Goal: Task Accomplishment & Management: Complete application form

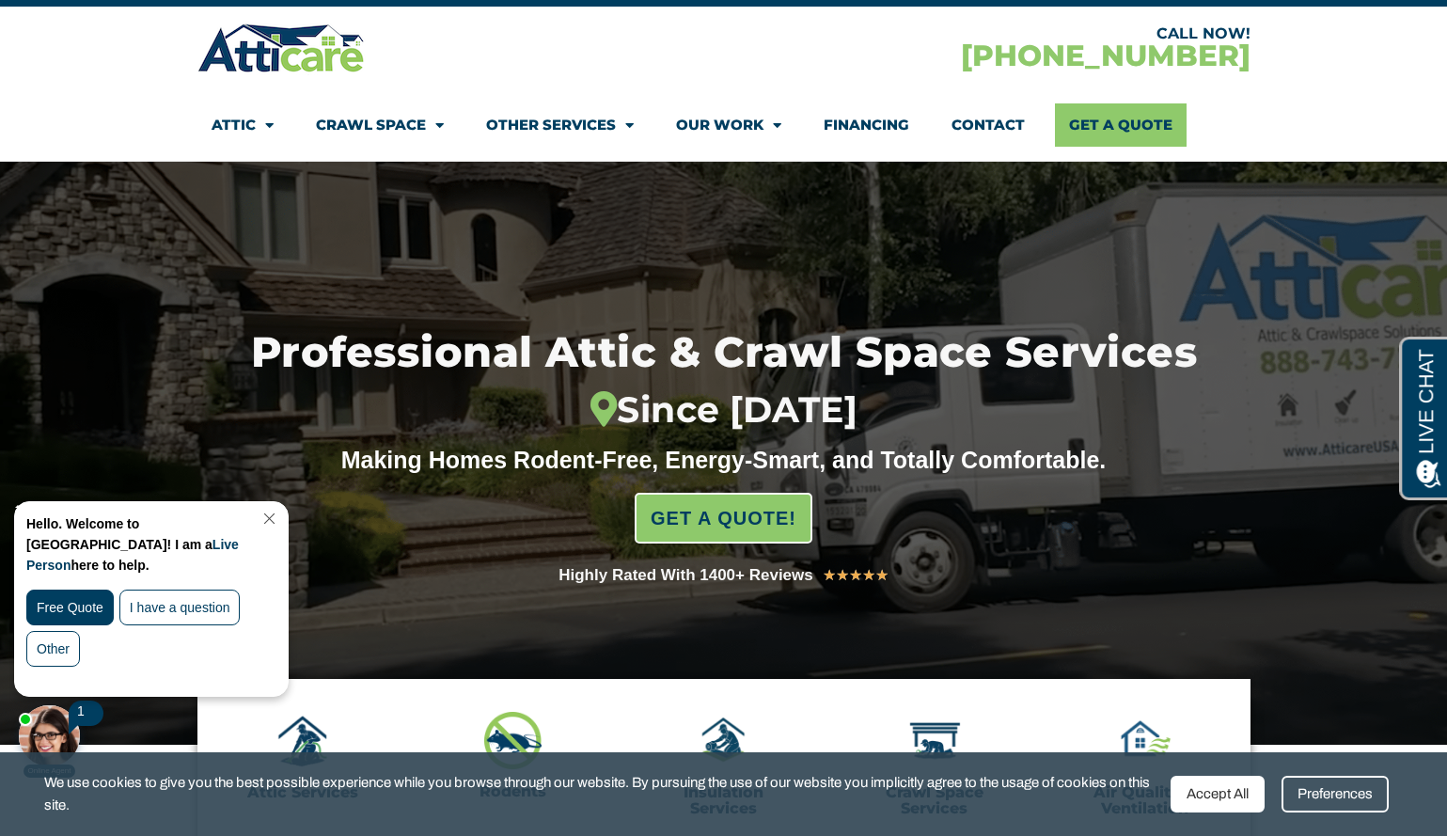
scroll to position [52, 0]
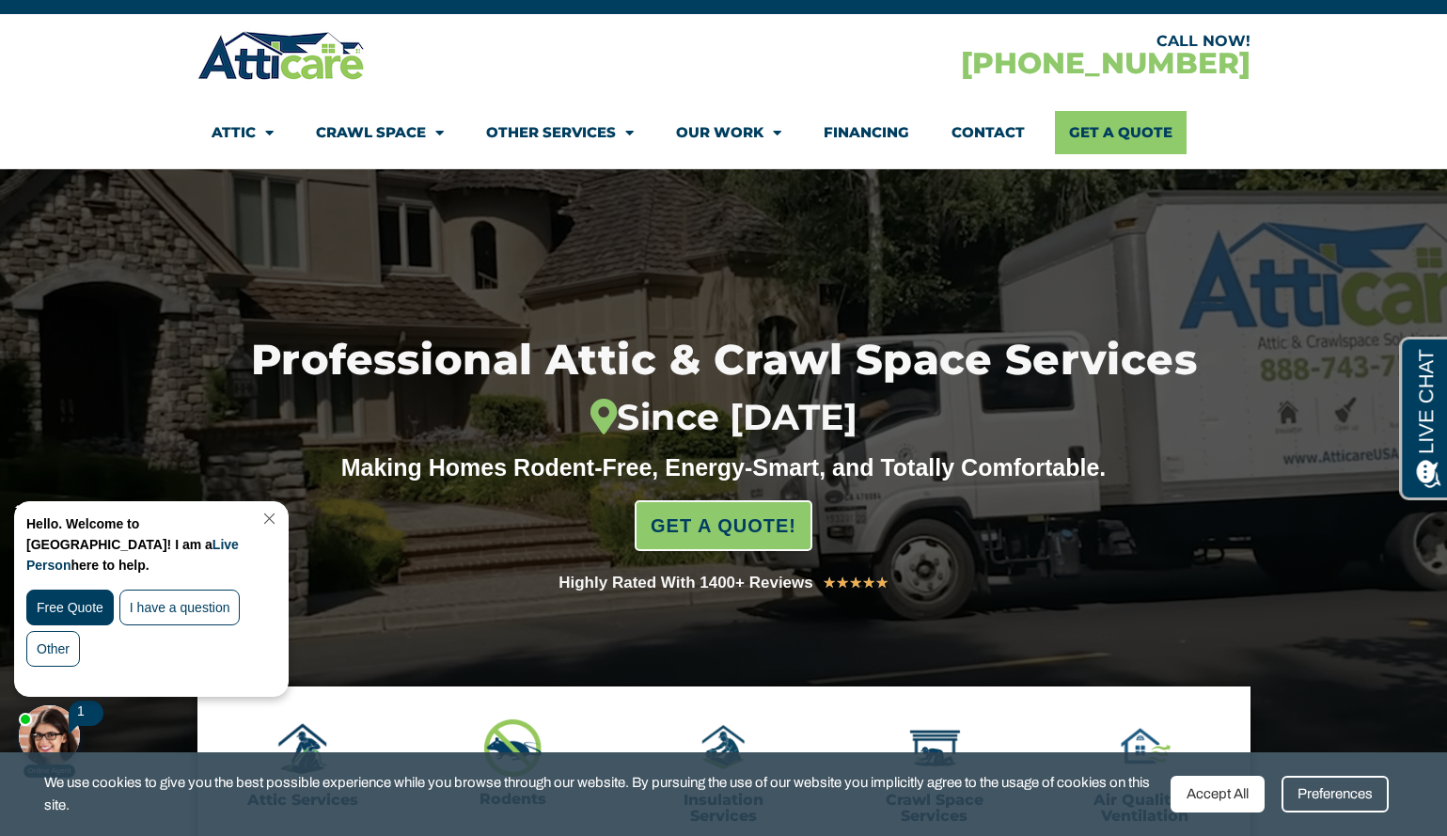
click at [280, 520] on link "Close Chat" at bounding box center [267, 518] width 25 height 14
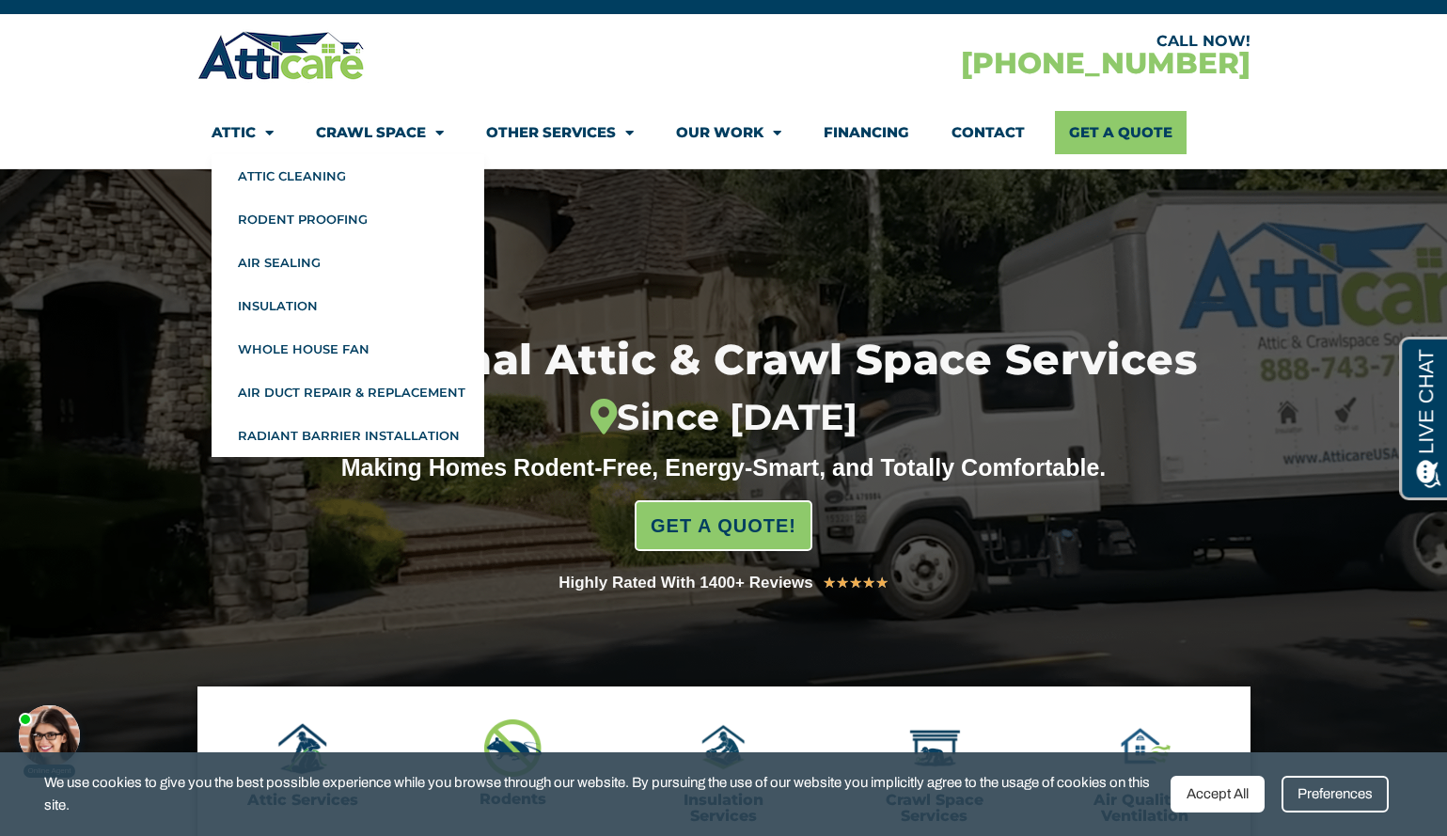
click at [259, 140] on span "Menu" at bounding box center [265, 133] width 18 height 33
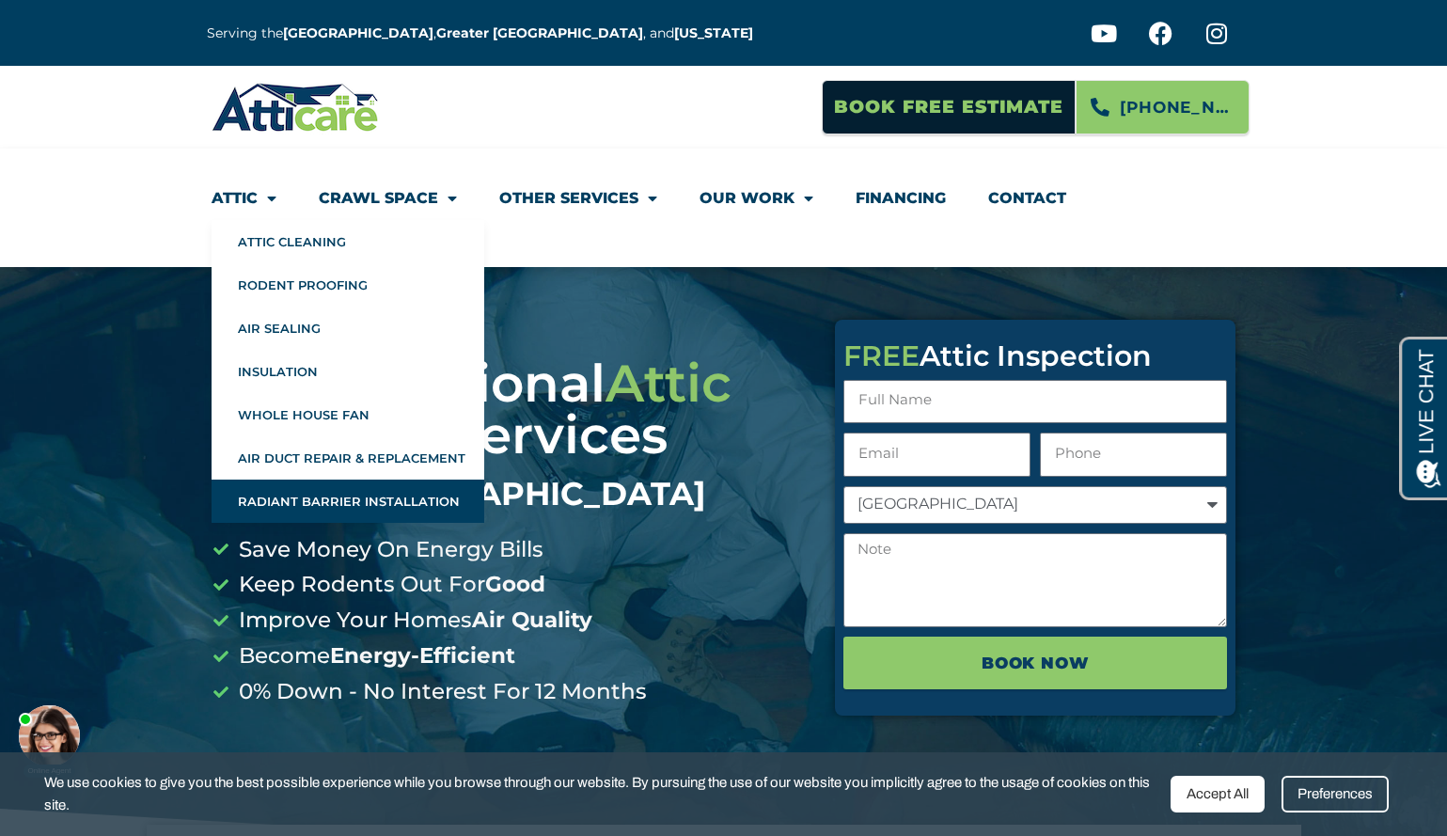
click at [335, 497] on link "Radiant Barrier Installation" at bounding box center [348, 500] width 273 height 43
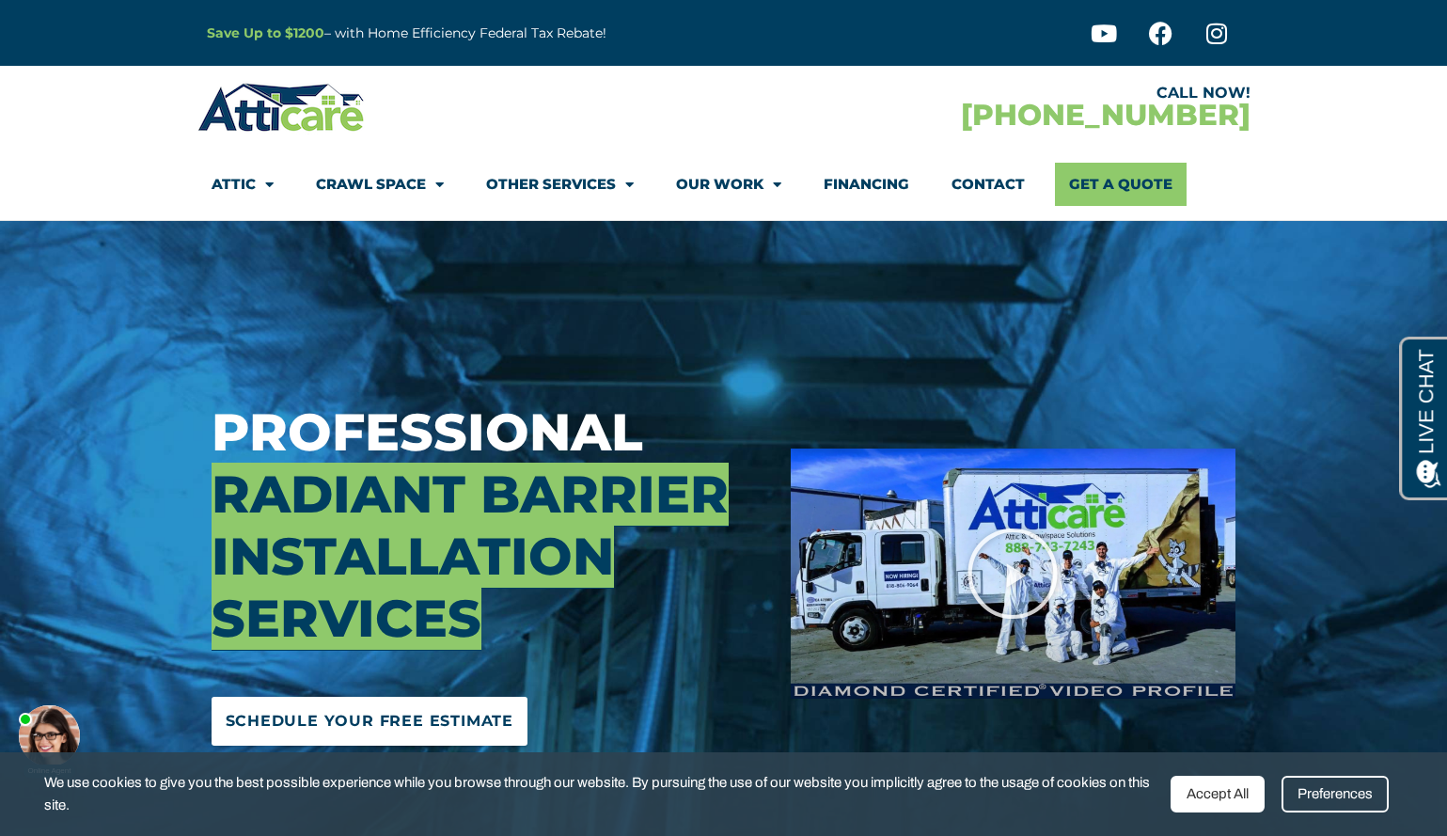
click at [353, 729] on span "Schedule Your Free Estimate" at bounding box center [370, 721] width 289 height 30
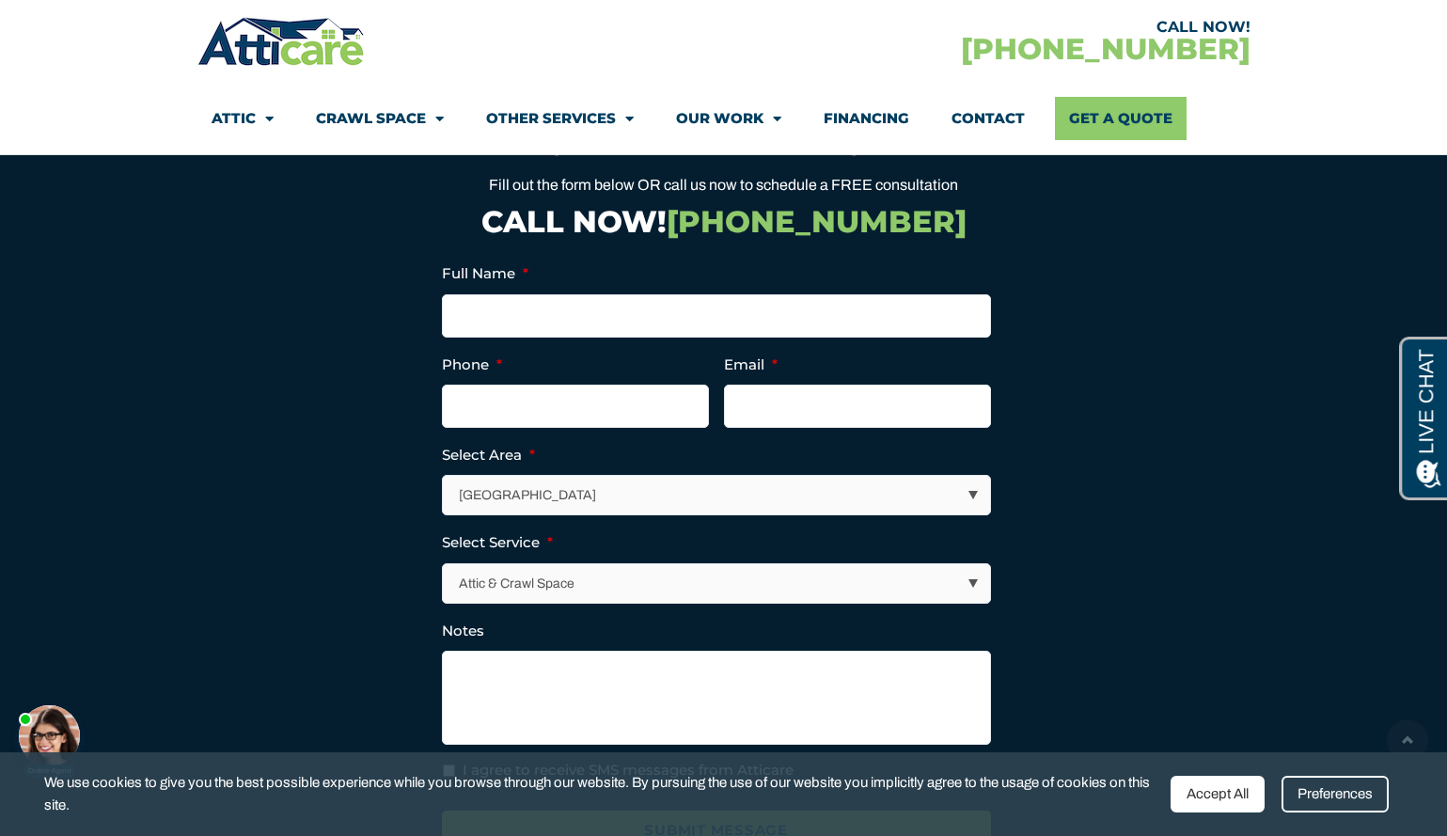
scroll to position [4759, 0]
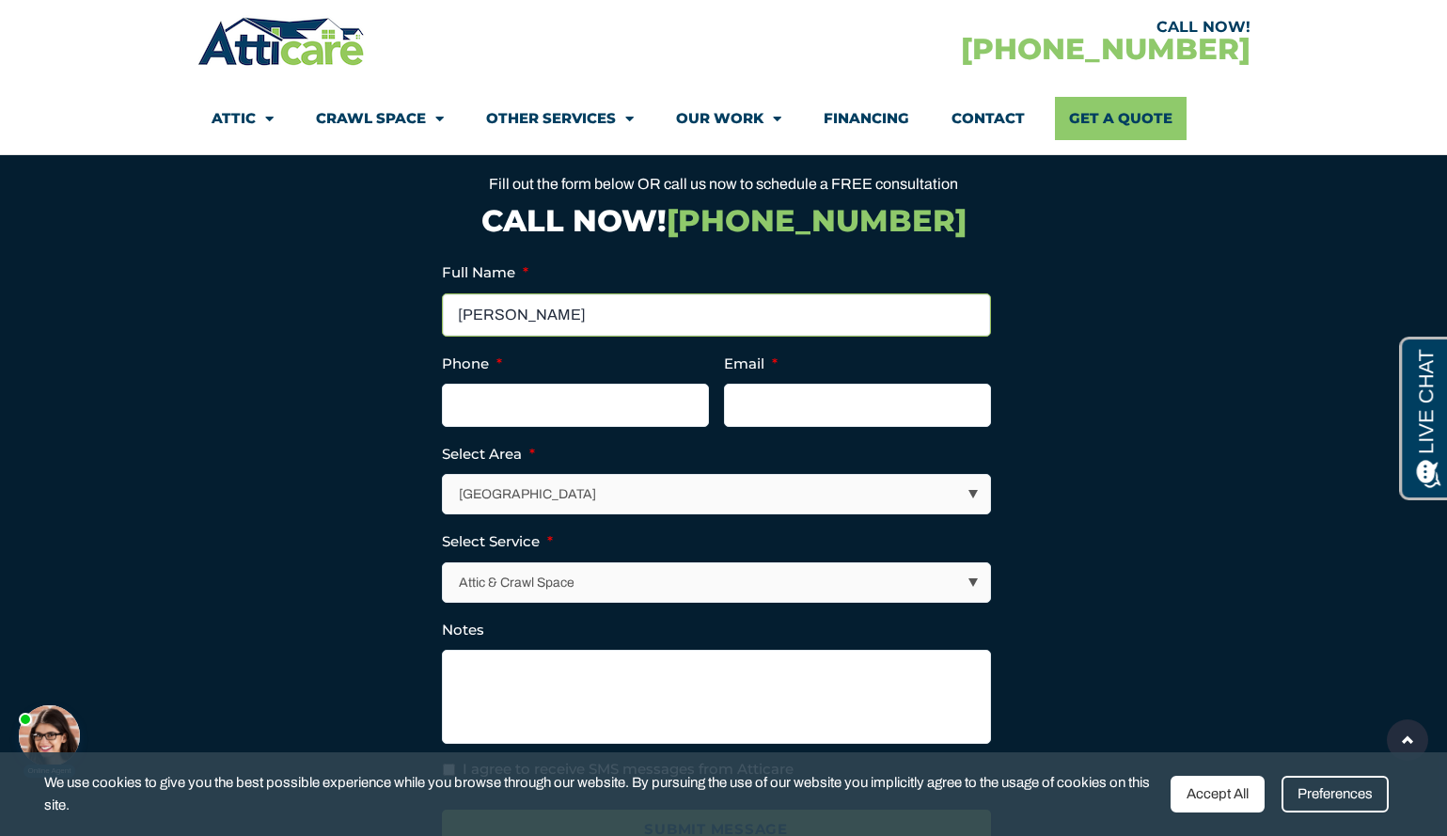
type input "John Comas"
type input "(201) 214-4246"
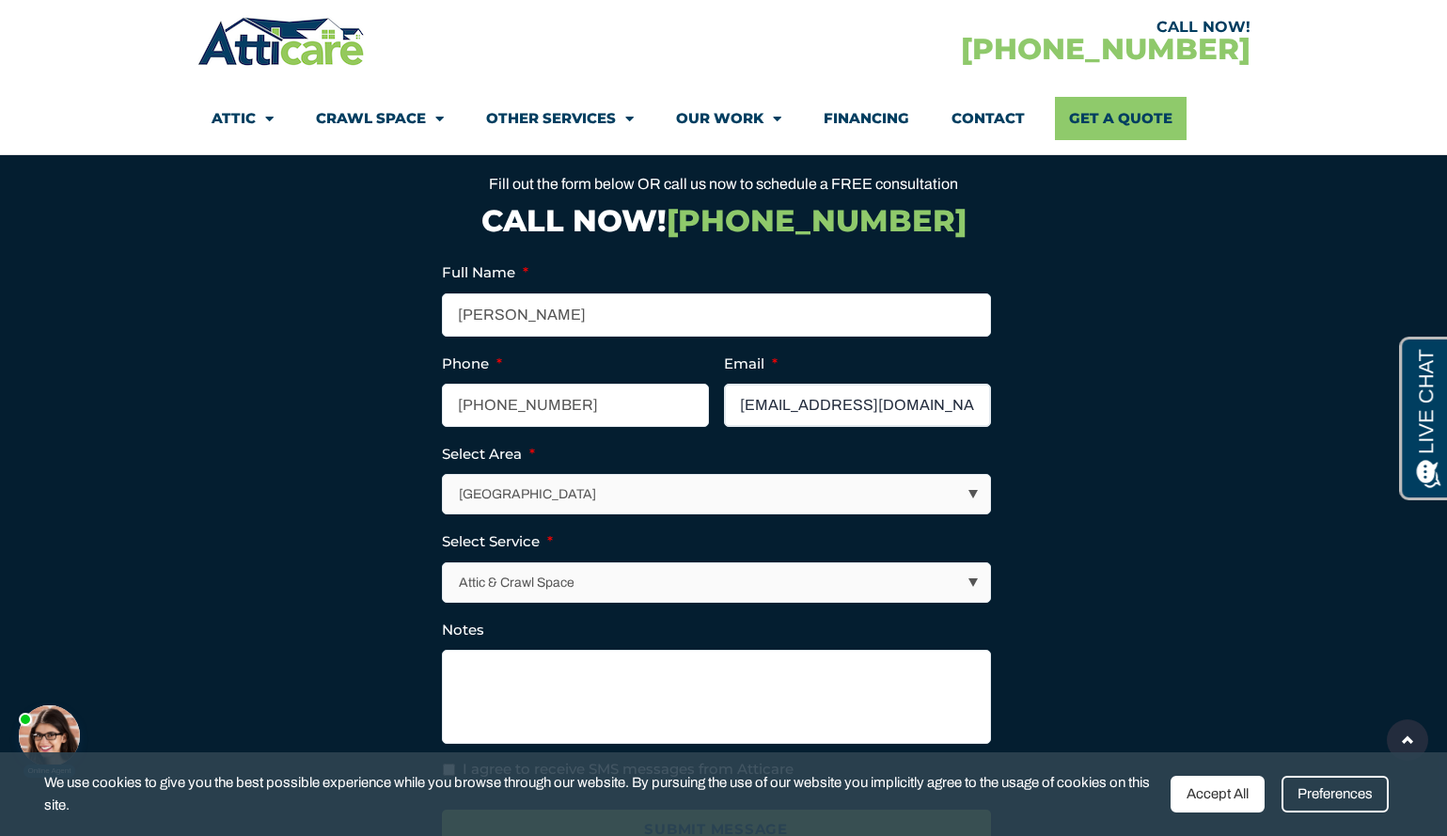
type input "johncomas@compuserve.com"
select select "New Jersey / New York Area"
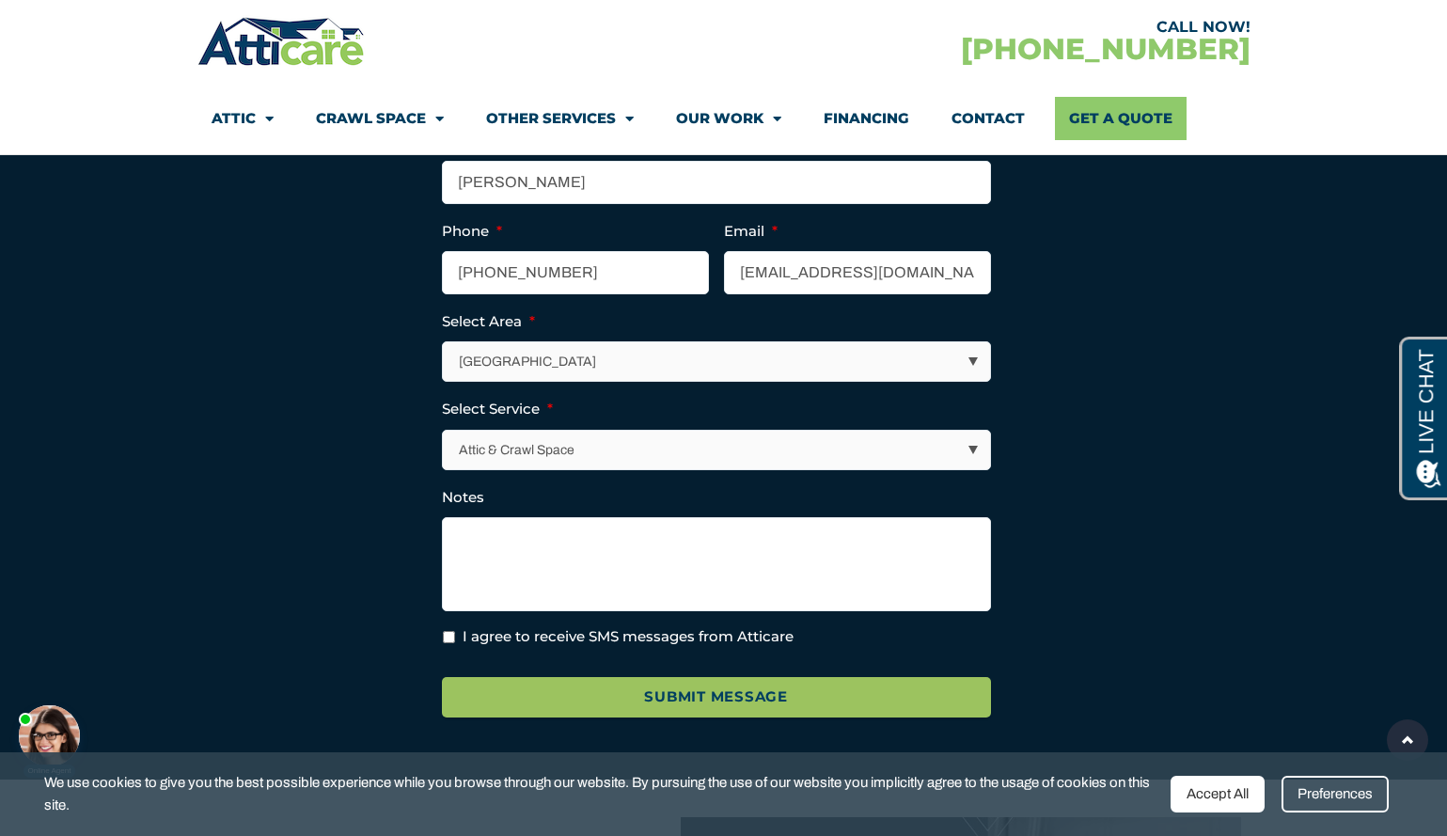
scroll to position [4903, 0]
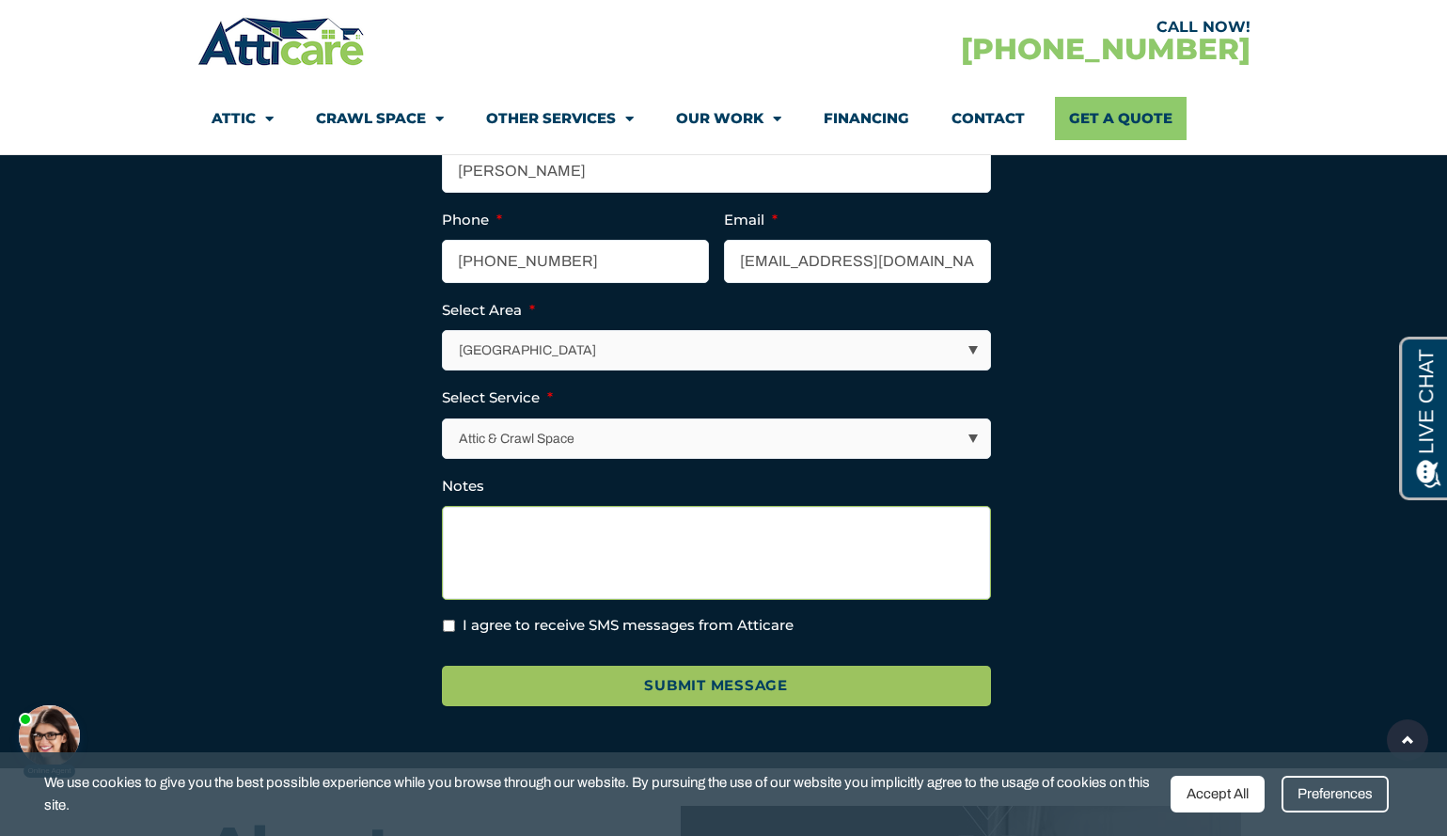
click at [651, 506] on textarea "Notes" at bounding box center [716, 553] width 549 height 94
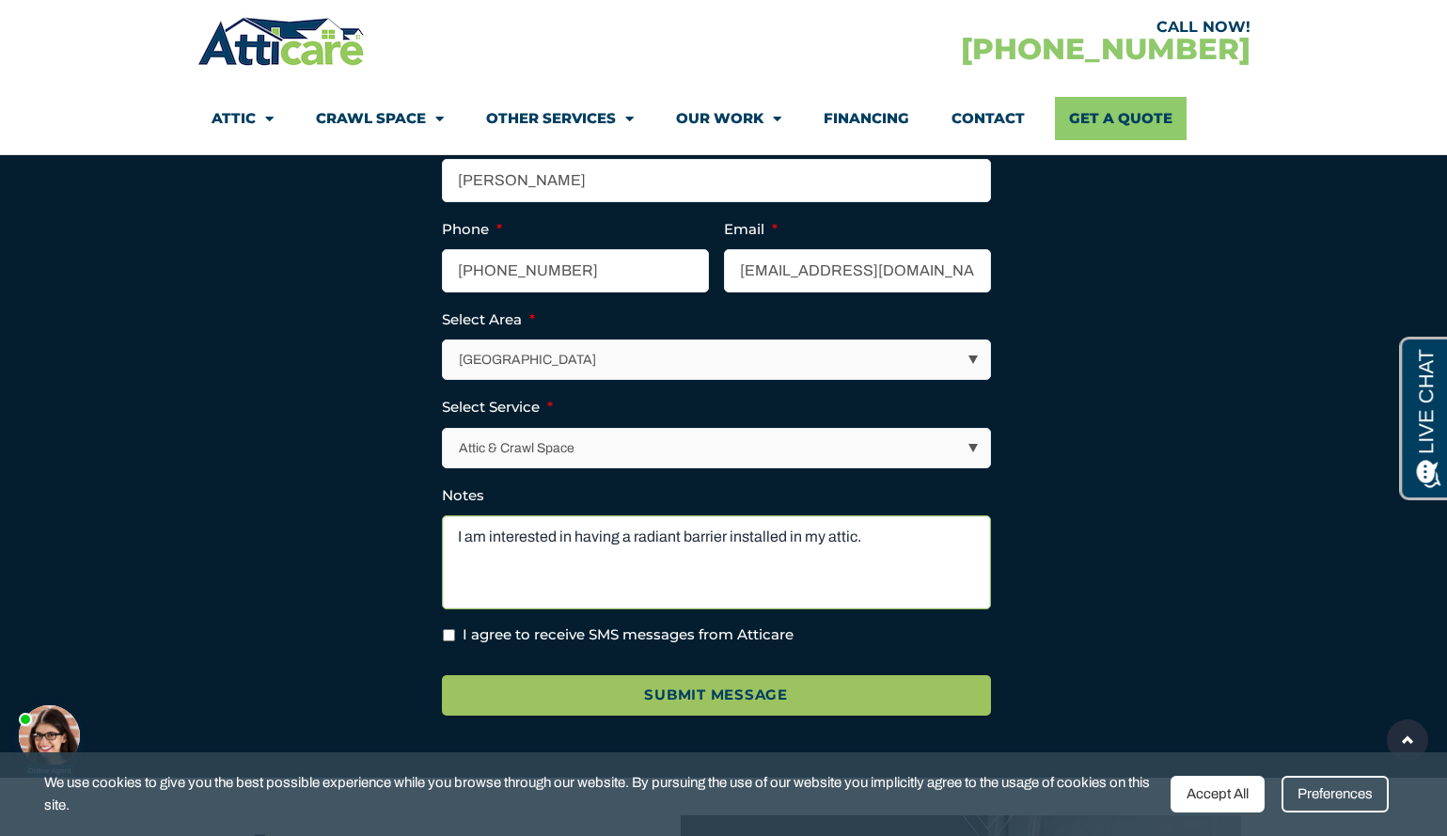
scroll to position [4931, 0]
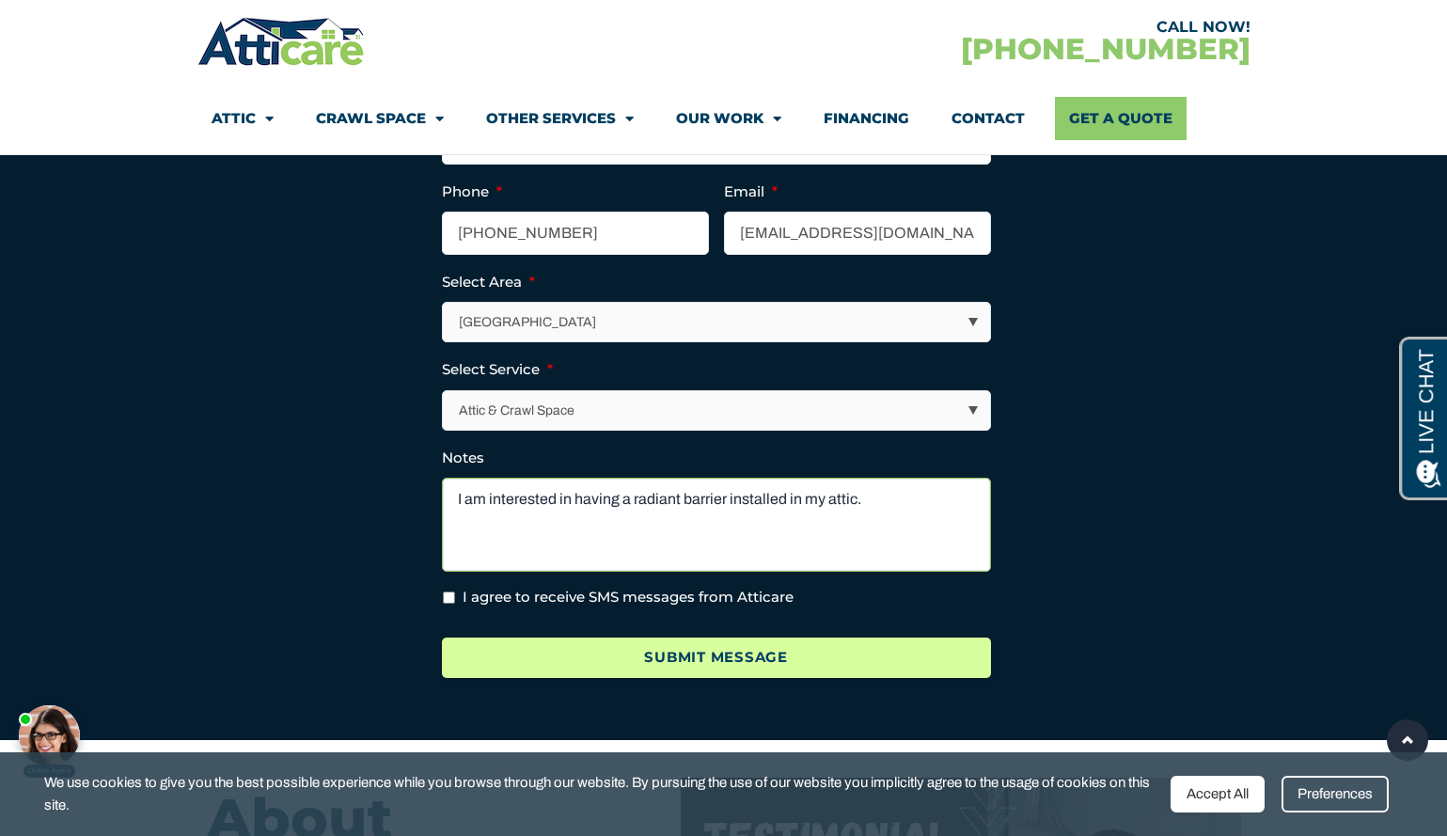
type textarea "I am interested in having a radiant barrier installed in my attic."
click at [645, 637] on input "Submit Message" at bounding box center [716, 657] width 549 height 40
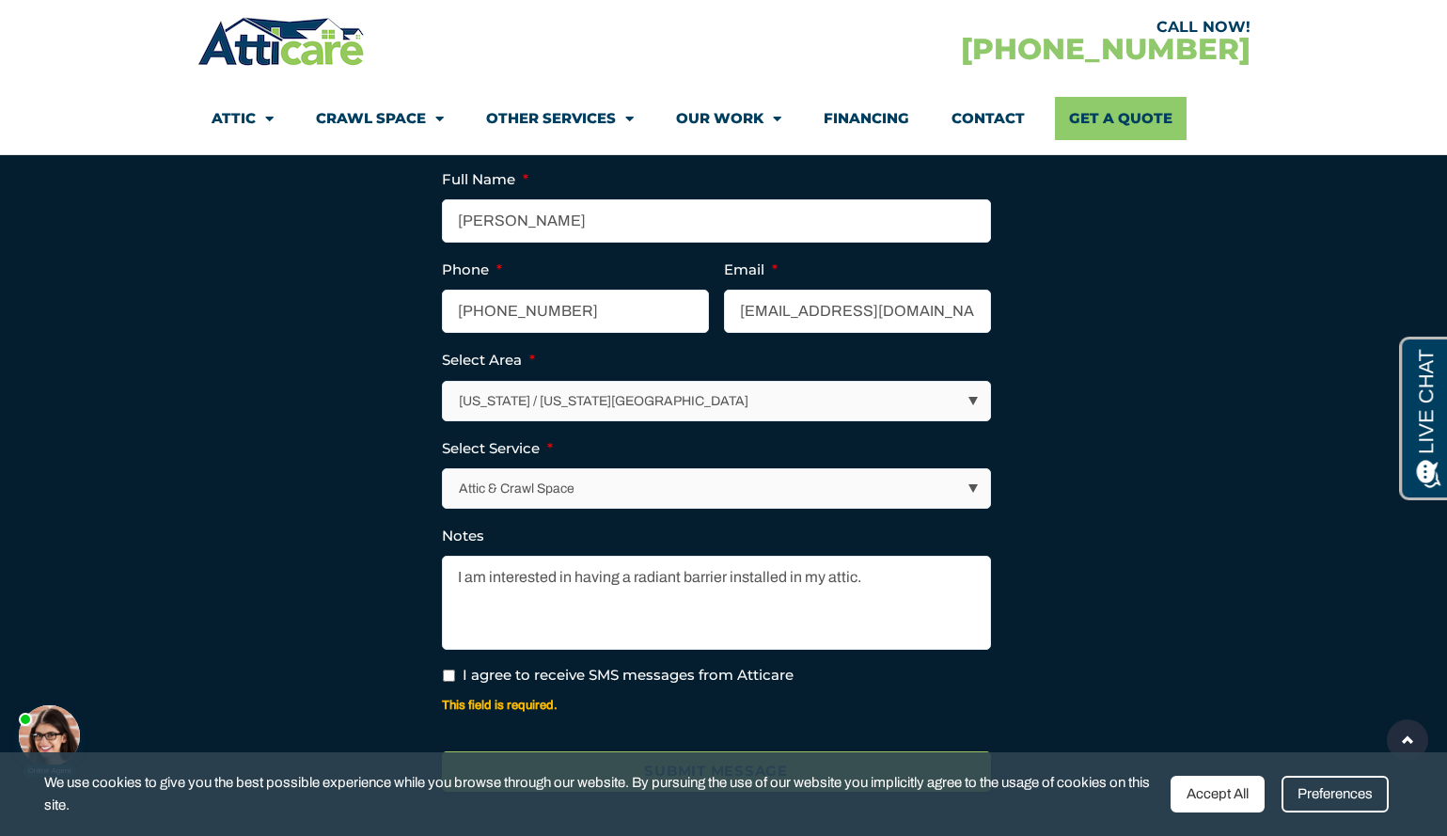
scroll to position [0, 0]
click at [647, 665] on label "I agree to receive SMS messages from Atticare" at bounding box center [627, 676] width 331 height 22
click at [455, 669] on input "I agree to receive SMS messages from Atticare" at bounding box center [449, 675] width 12 height 12
checkbox input "true"
click at [685, 751] on input "Submit Message" at bounding box center [716, 771] width 549 height 40
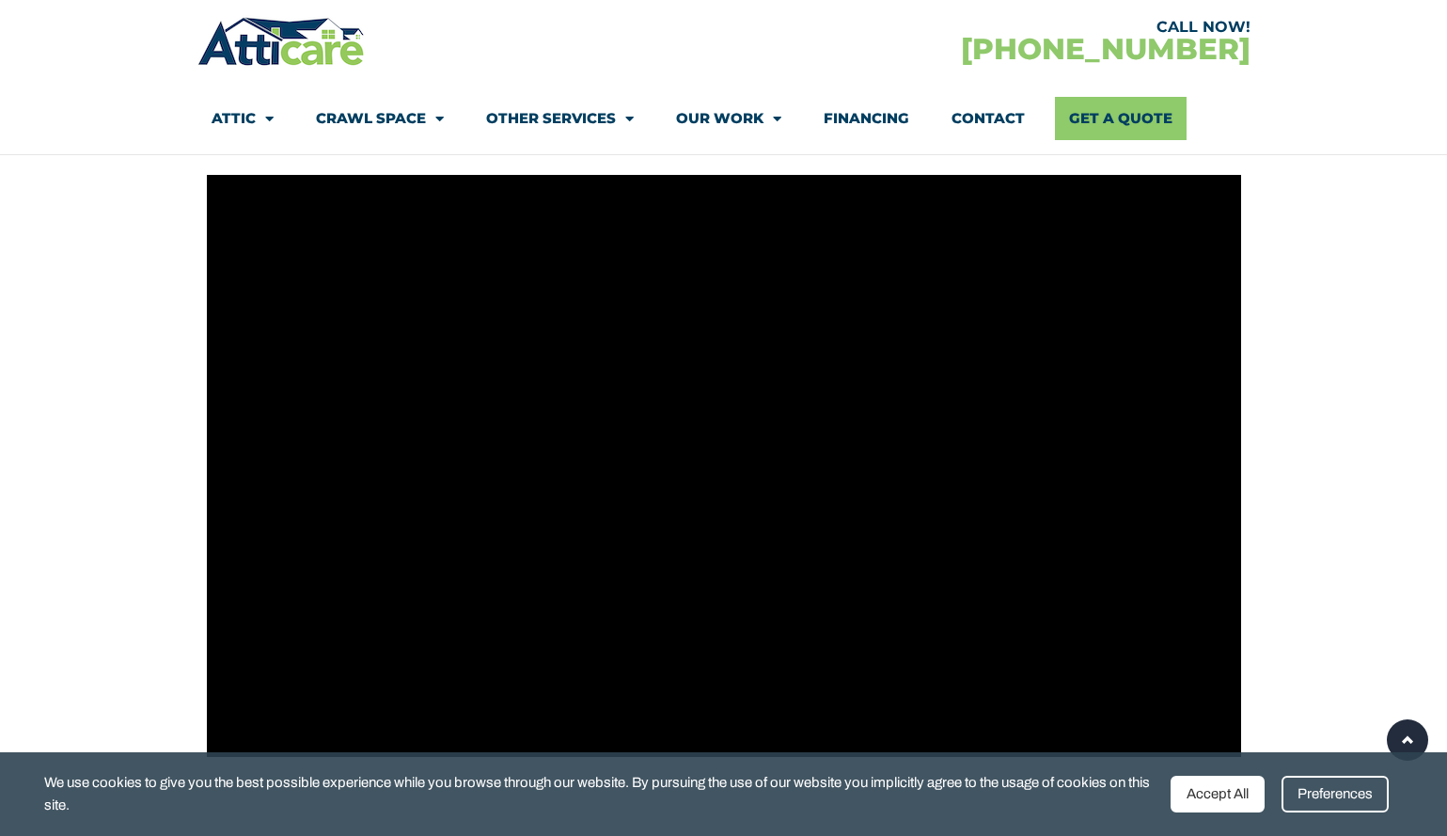
scroll to position [552, 0]
click at [1203, 794] on div "Accept All" at bounding box center [1217, 794] width 94 height 37
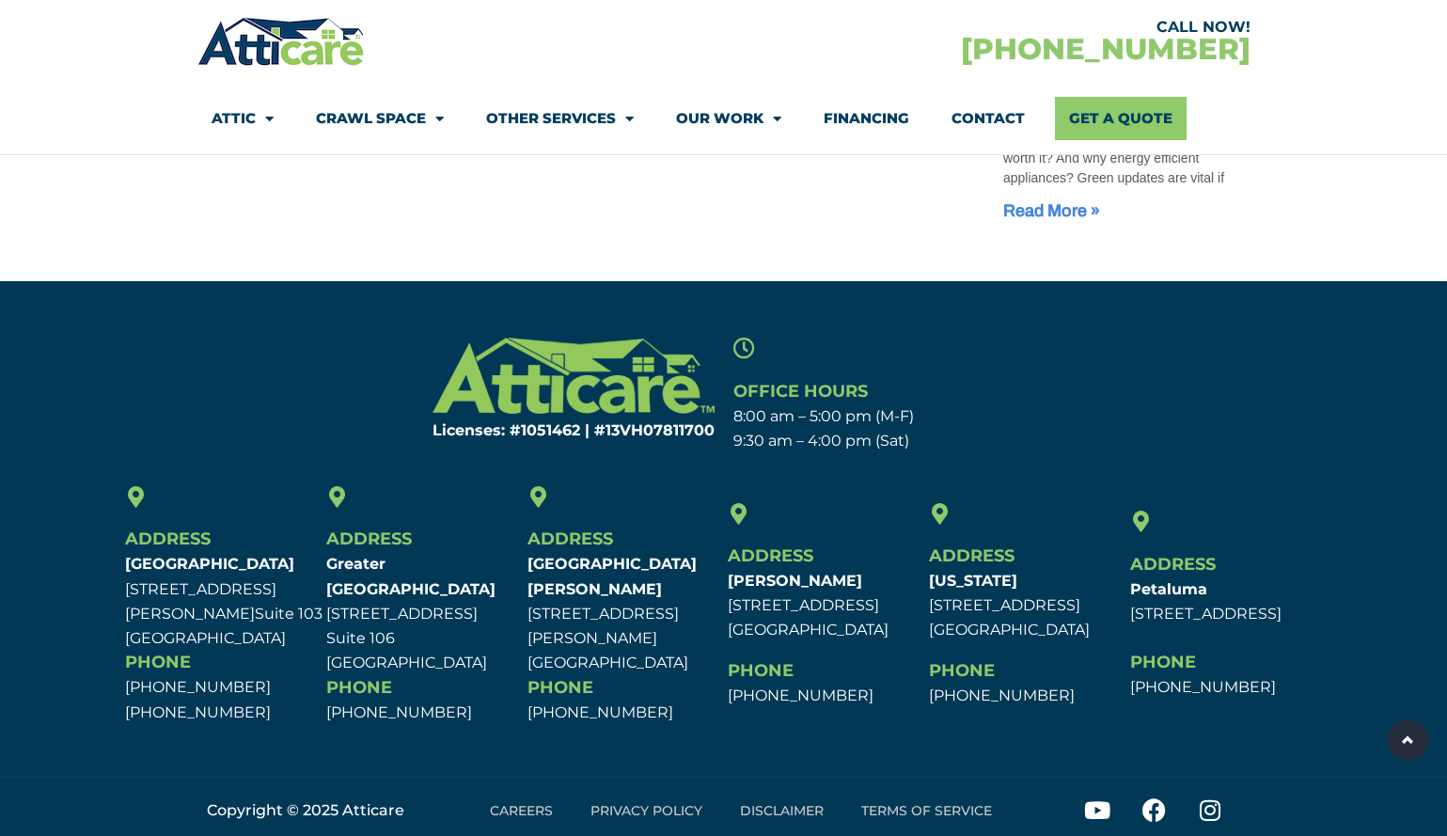
scroll to position [1701, 0]
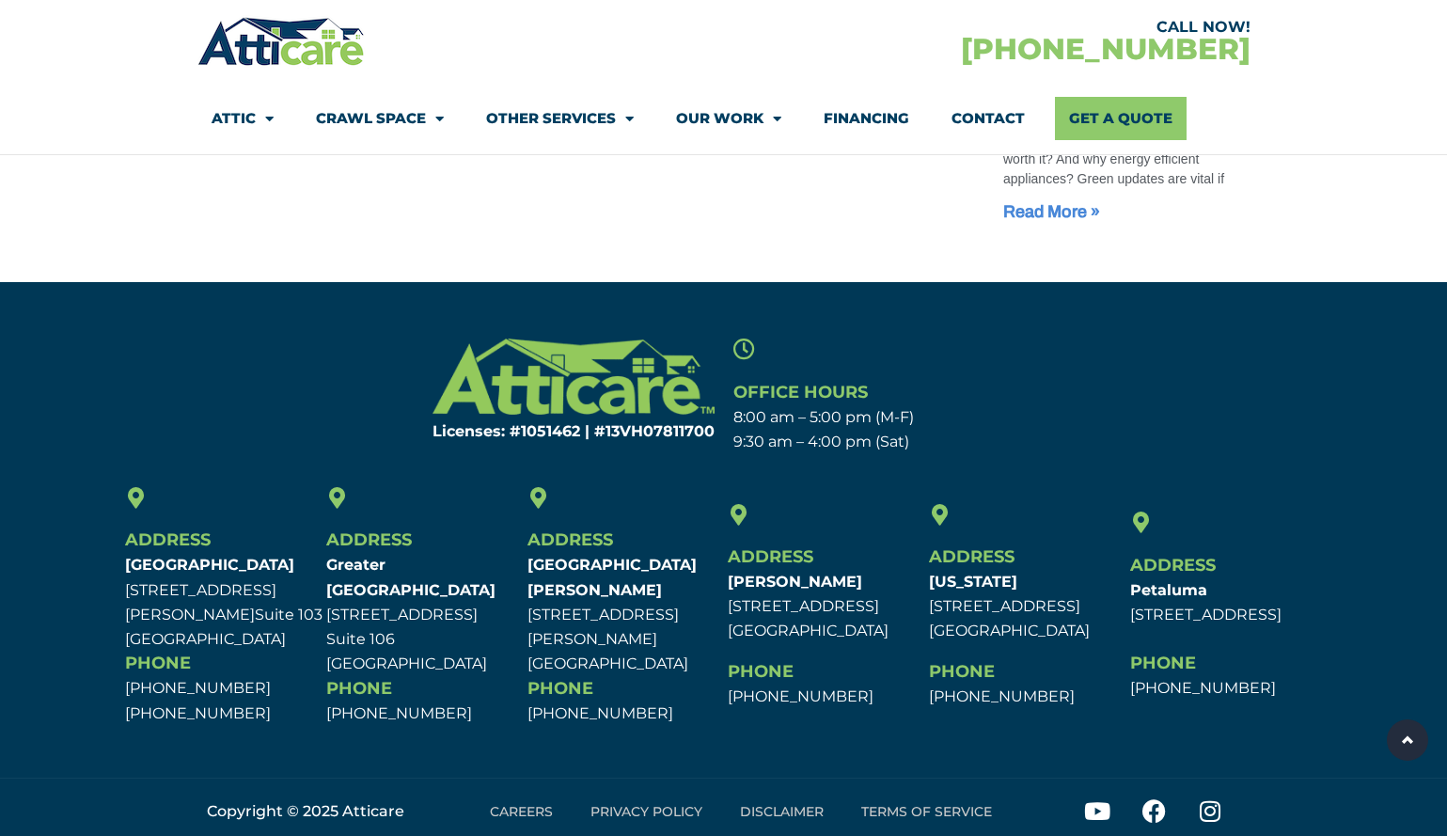
click at [517, 805] on link "Careers" at bounding box center [521, 811] width 101 height 43
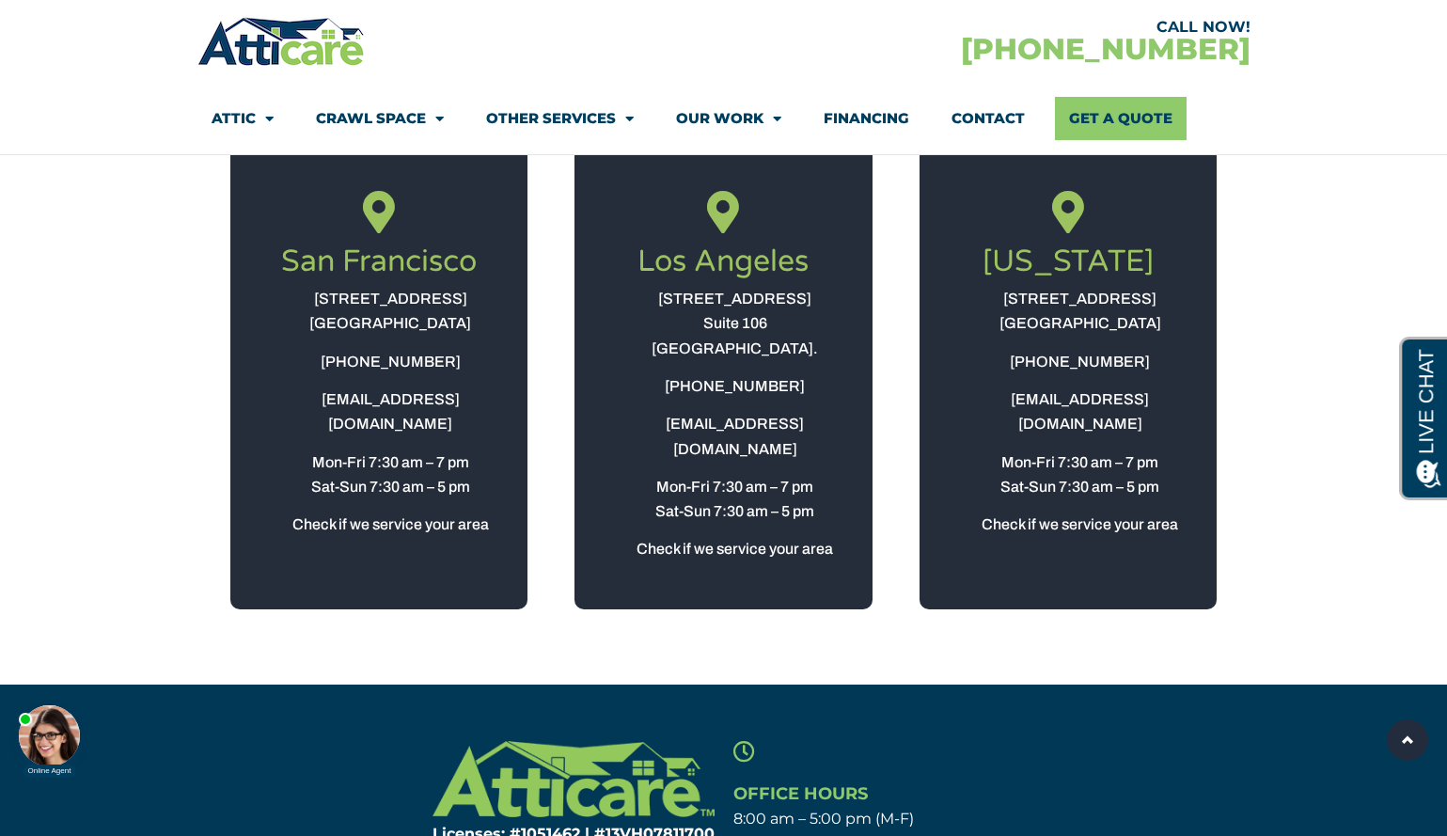
scroll to position [2338, 0]
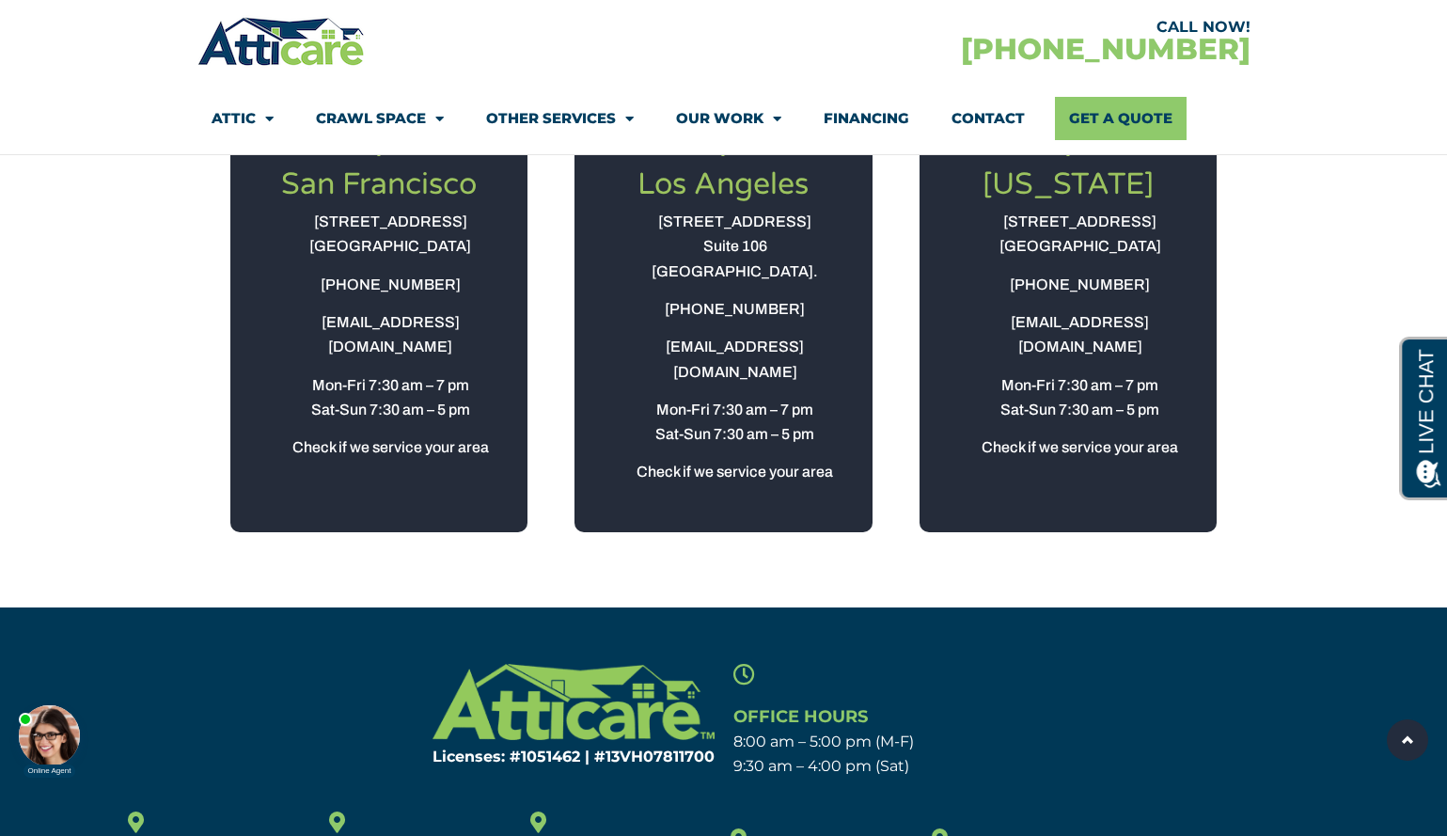
click at [1056, 435] on span "Check if we service your area" at bounding box center [1077, 447] width 201 height 24
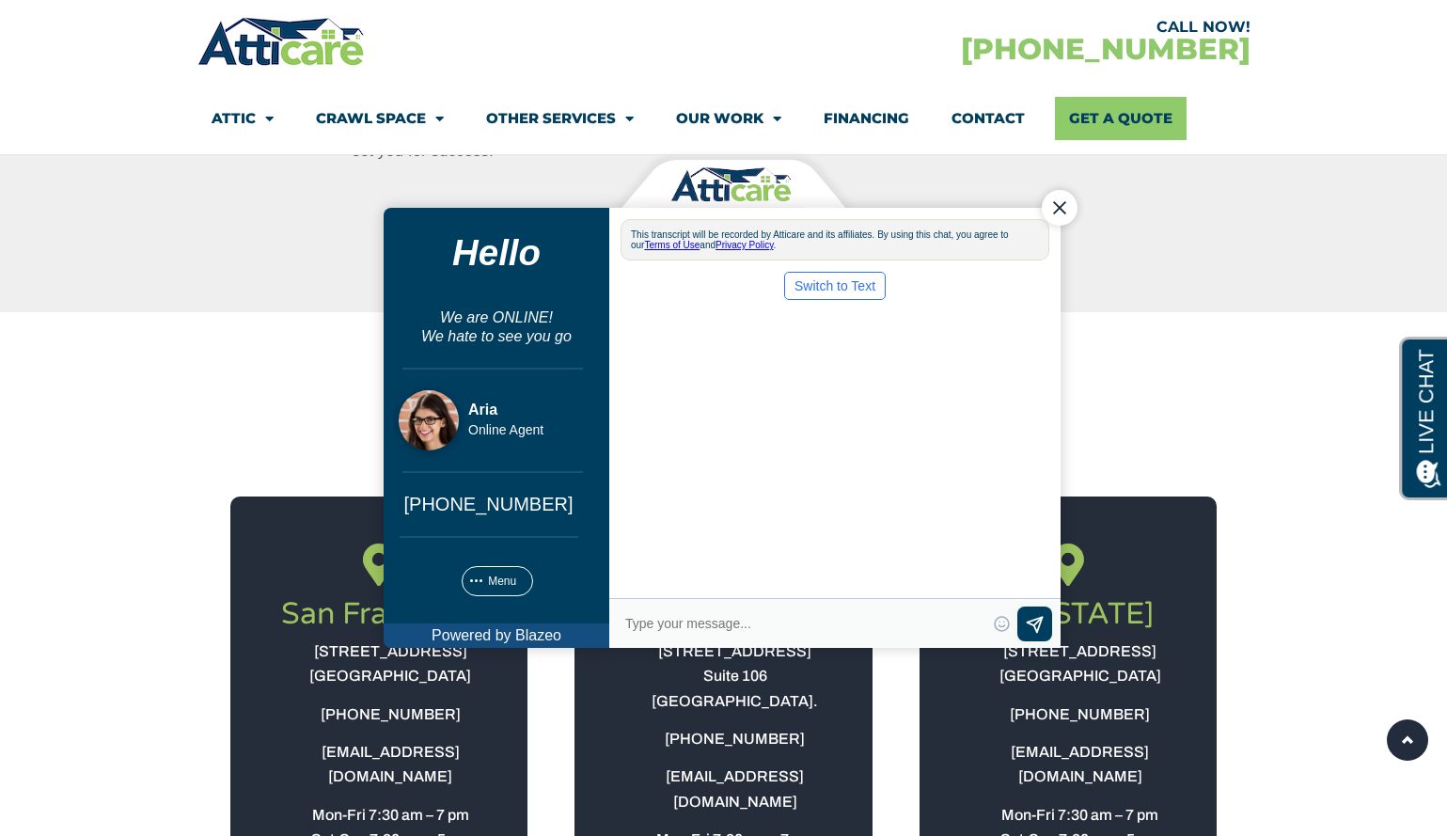
scroll to position [0, 0]
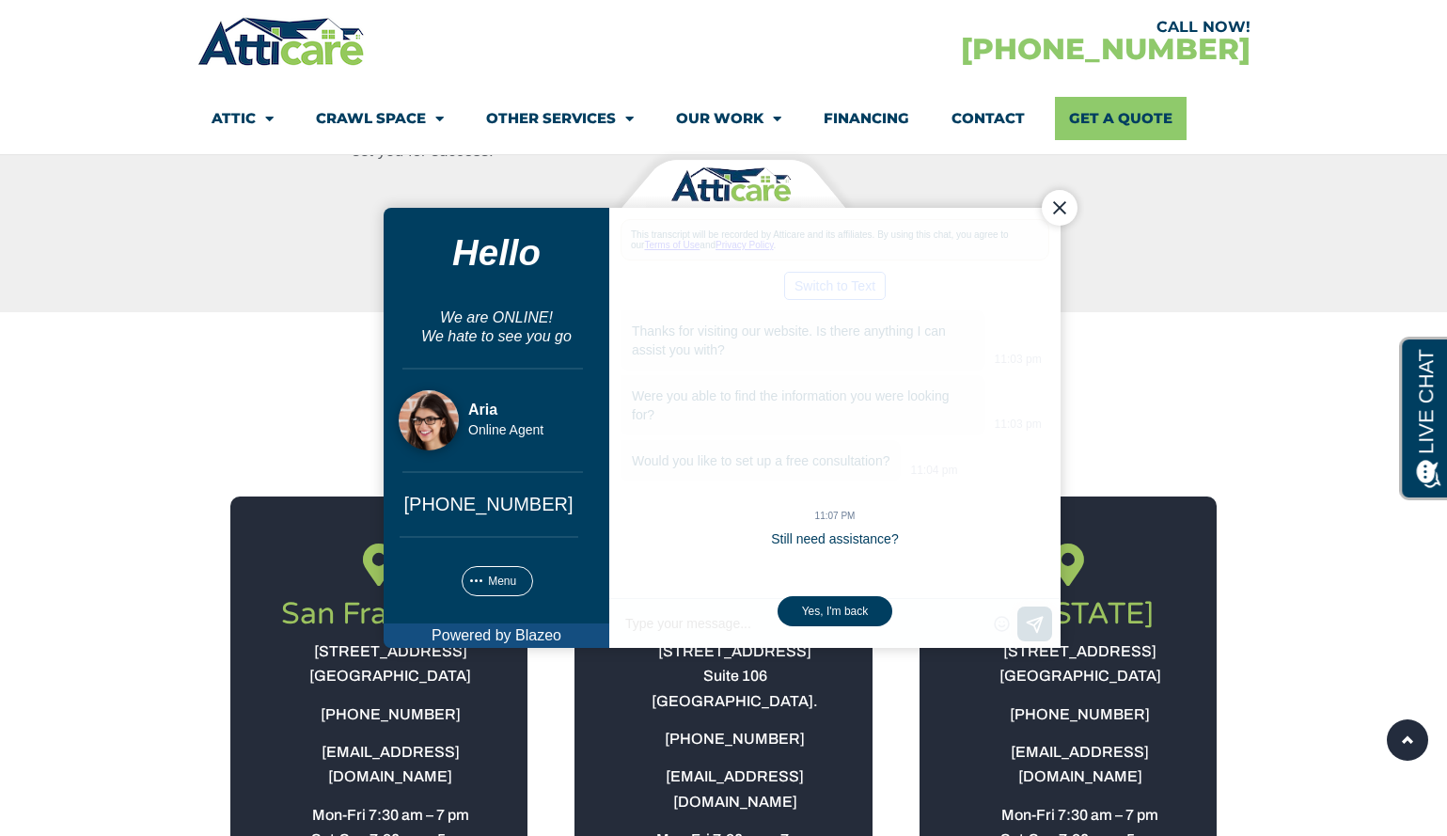
click at [1068, 212] on div "Close Chat" at bounding box center [1059, 207] width 36 height 36
